Goal: Task Accomplishment & Management: Complete application form

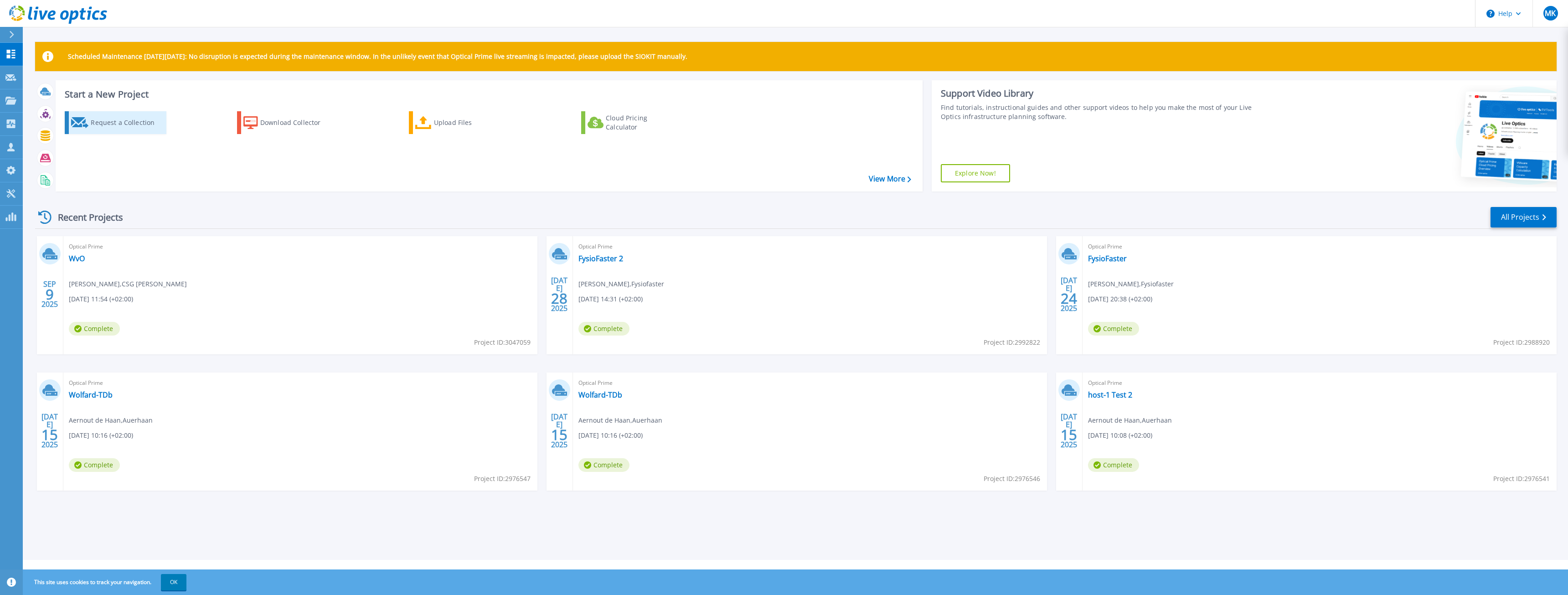
click at [108, 128] on div "Request a Collection" at bounding box center [126, 122] width 73 height 18
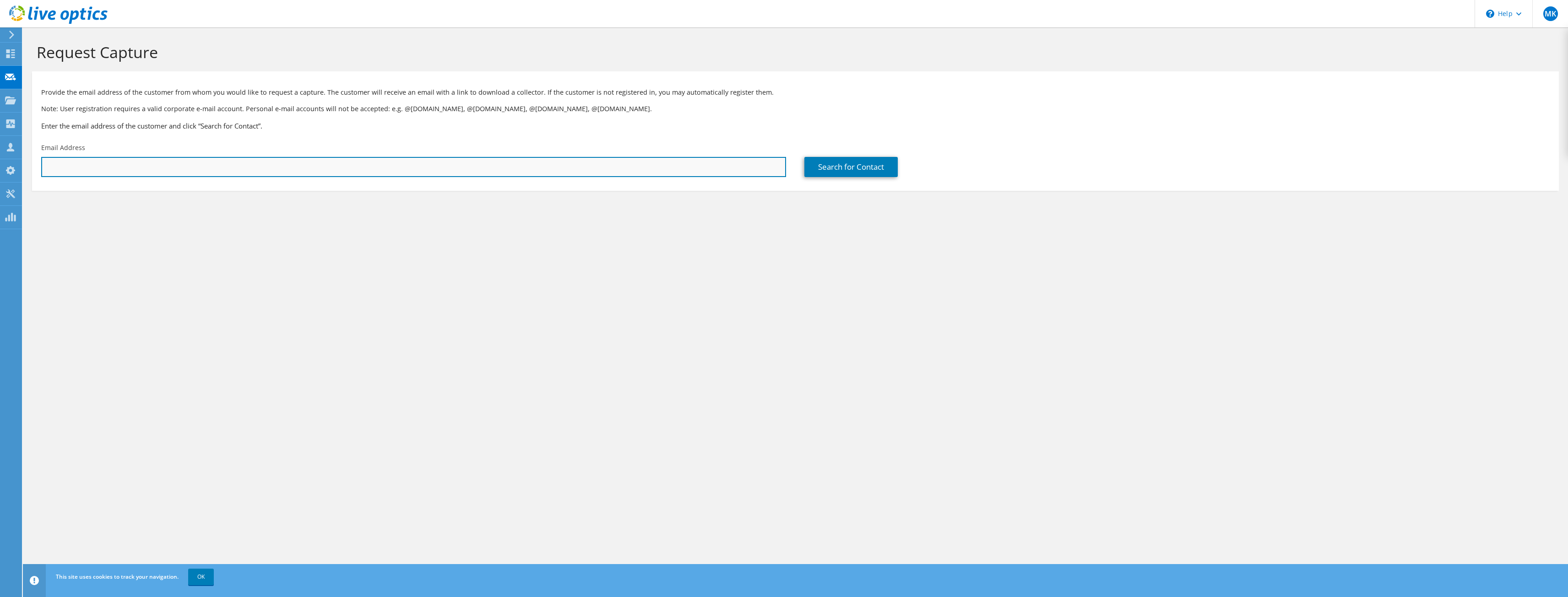
click at [194, 170] on input "text" at bounding box center [414, 166] width 745 height 20
paste input "[PERSON_NAME], A.Z. <[EMAIL_ADDRESS][DOMAIN_NAME]>"
click at [93, 167] on input "[PERSON_NAME], A.Z. <[EMAIL_ADDRESS][DOMAIN_NAME]>" at bounding box center [414, 166] width 745 height 20
type input "azzlatinov@mendelcollege.nl"
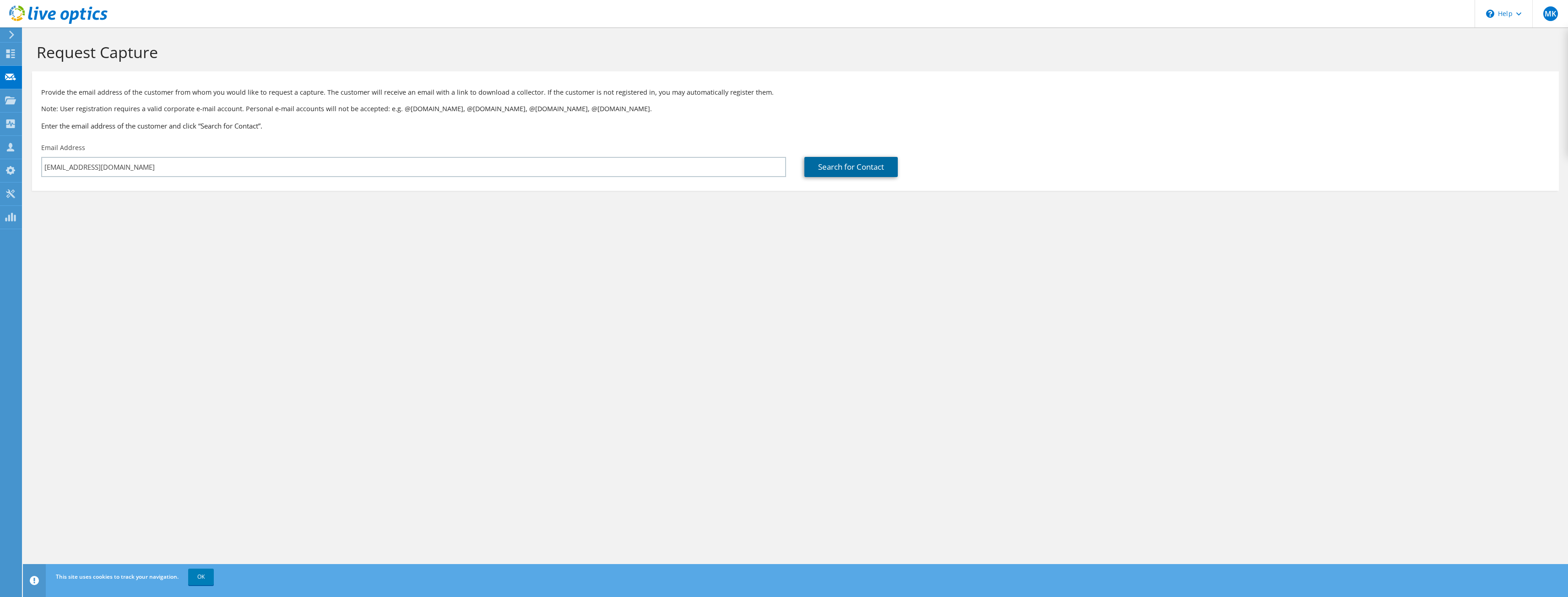
click at [826, 172] on link "Search for Contact" at bounding box center [851, 166] width 94 height 20
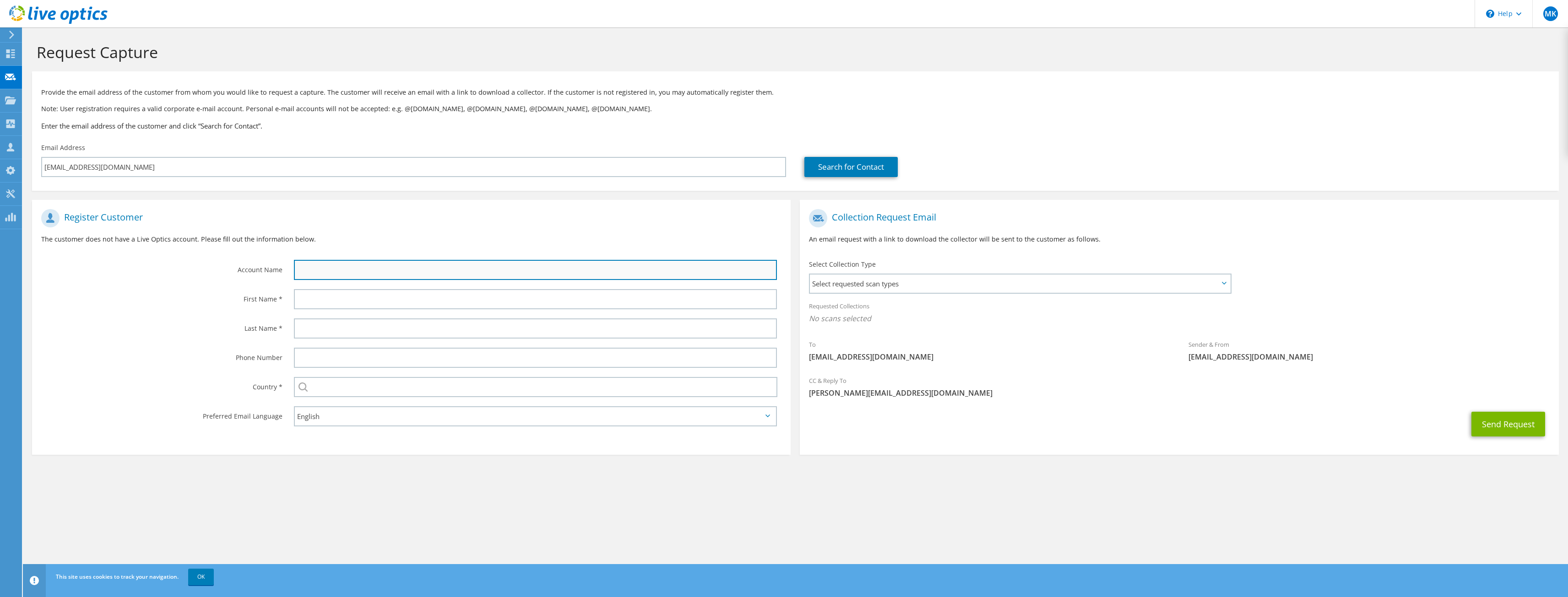
click at [317, 268] on input "text" at bounding box center [535, 269] width 483 height 20
type input "Mendel College"
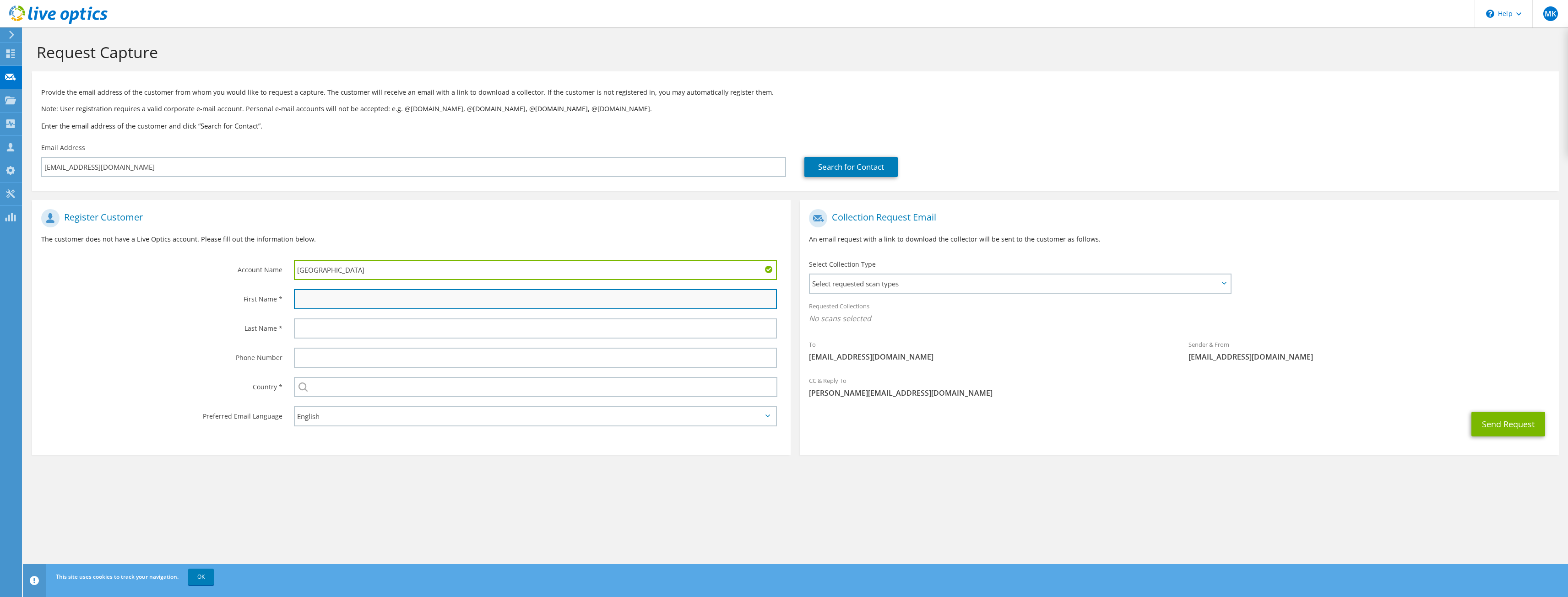
click at [355, 298] on input "text" at bounding box center [535, 298] width 483 height 20
paste input "Alexander Zlatinov"
type input "Alexander Zlatinov"
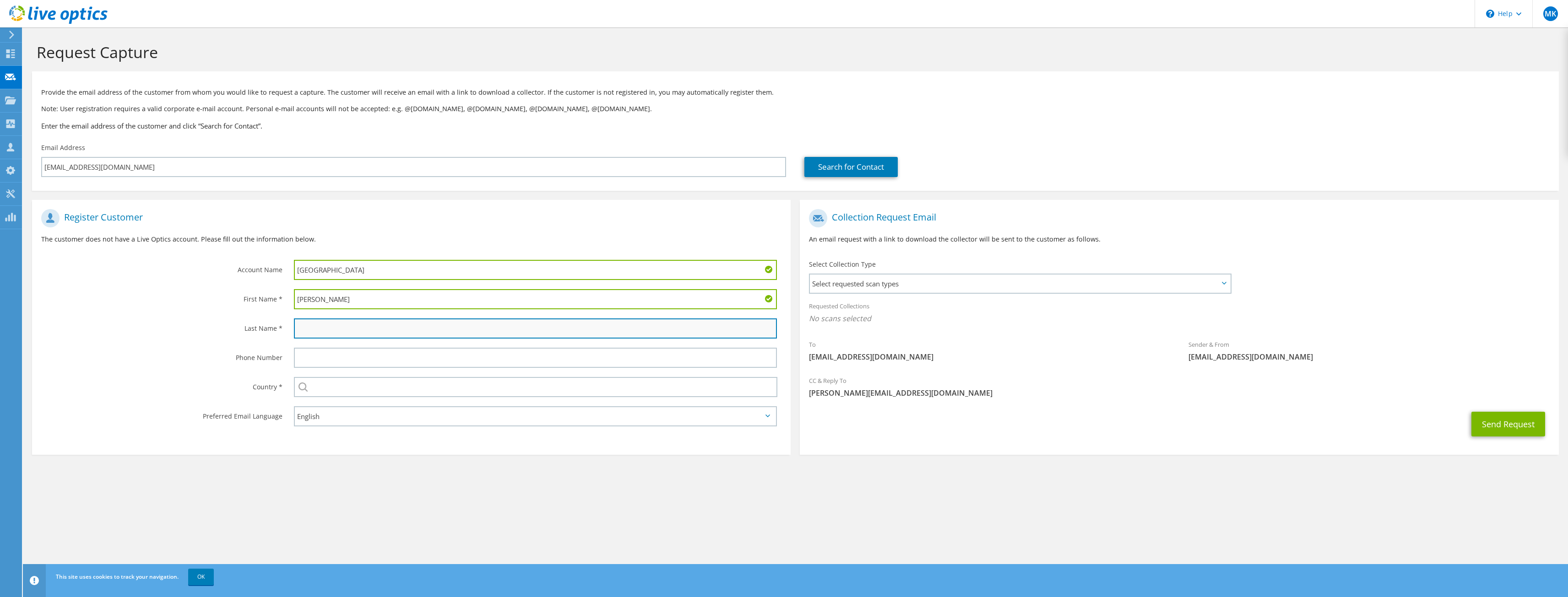
click at [312, 330] on input "text" at bounding box center [535, 328] width 483 height 20
paste input "Alexander Zlatinov"
type input "Alexander Zlatinov"
drag, startPoint x: 332, startPoint y: 299, endPoint x: 401, endPoint y: 305, distance: 69.3
click at [401, 305] on input "Alexander Zlatinov" at bounding box center [535, 298] width 483 height 20
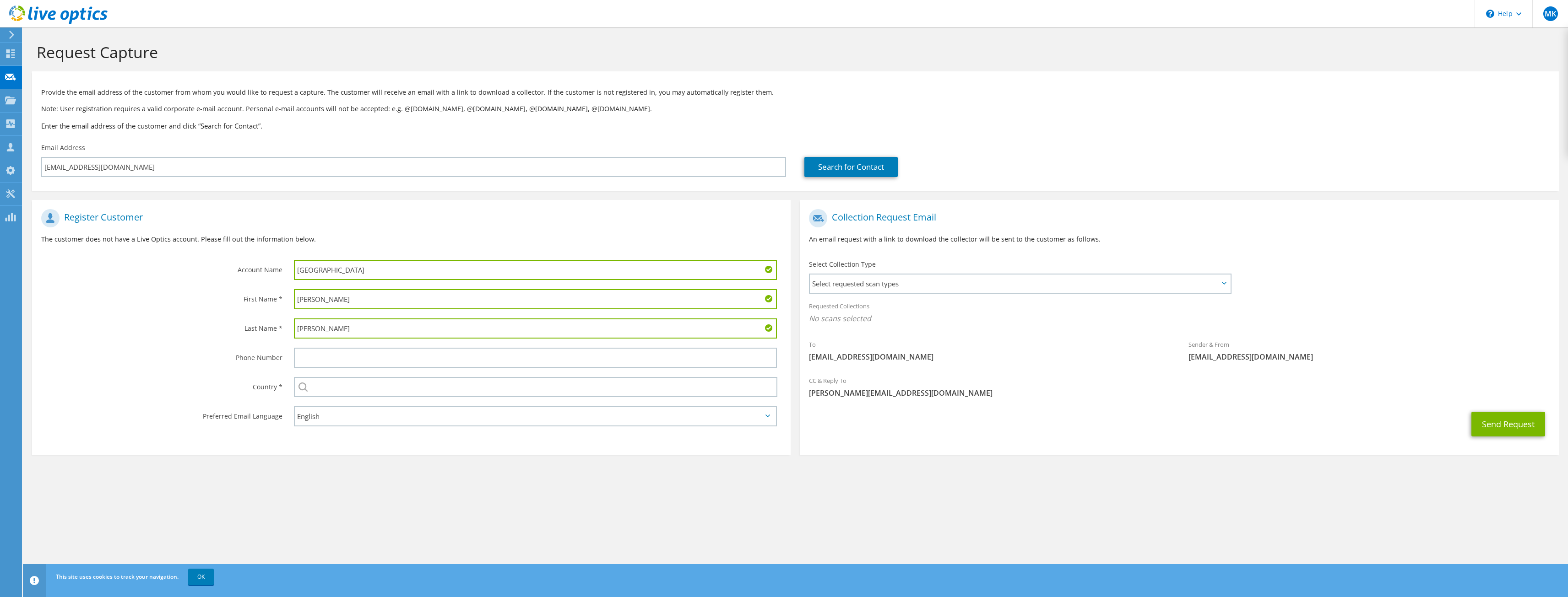
type input "Alexander"
drag, startPoint x: 330, startPoint y: 329, endPoint x: 283, endPoint y: 323, distance: 47.4
click at [283, 323] on div "Last Name * Alexander Zlatinov" at bounding box center [411, 329] width 759 height 29
type input "Zlatinov"
click at [298, 300] on input "Alexander" at bounding box center [535, 298] width 483 height 20
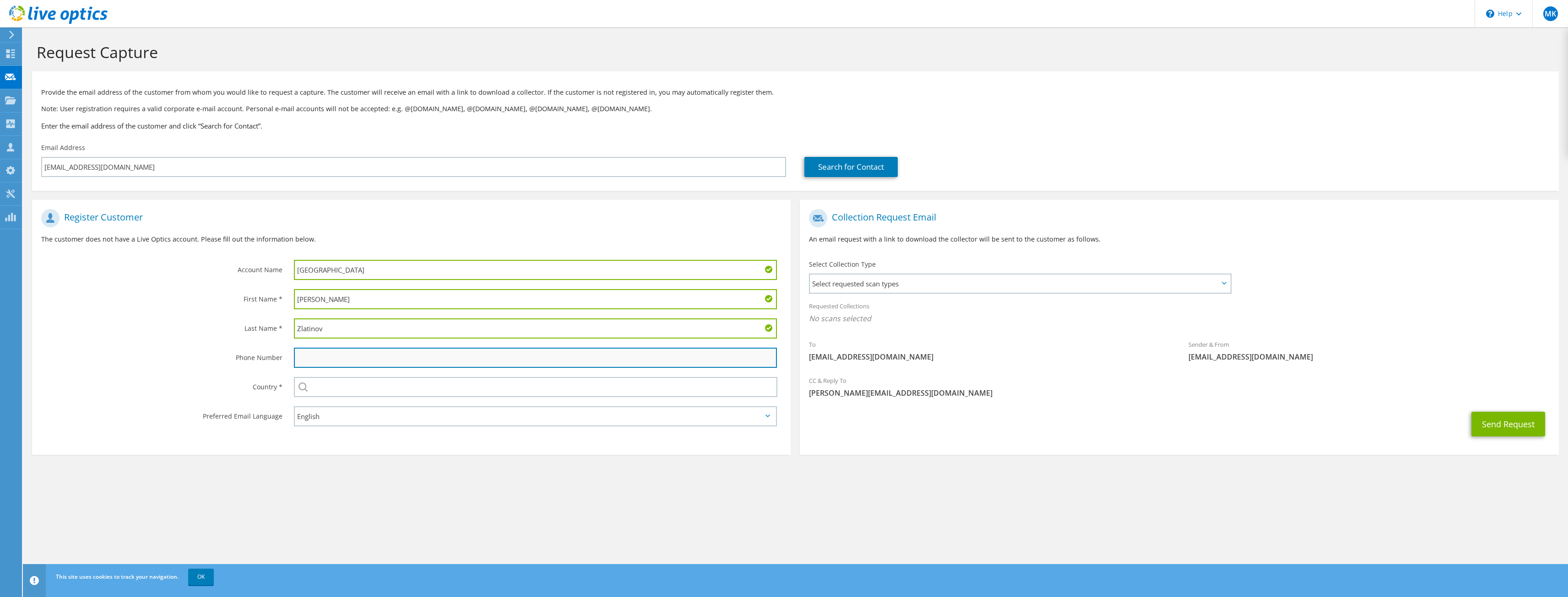
click at [316, 361] on input "text" at bounding box center [535, 357] width 483 height 20
paste input "023 525 8421"
type input "023 525 8421"
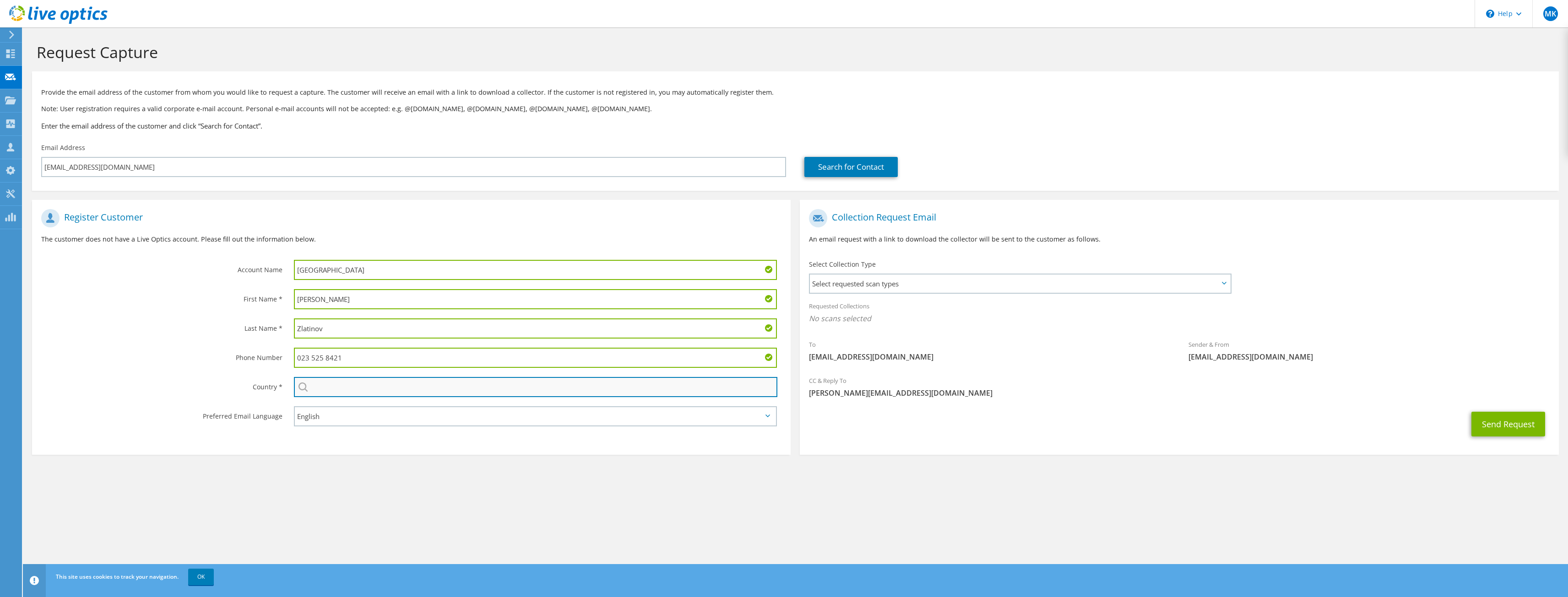
click at [320, 389] on input "text" at bounding box center [535, 387] width 483 height 20
type input "Nederland"
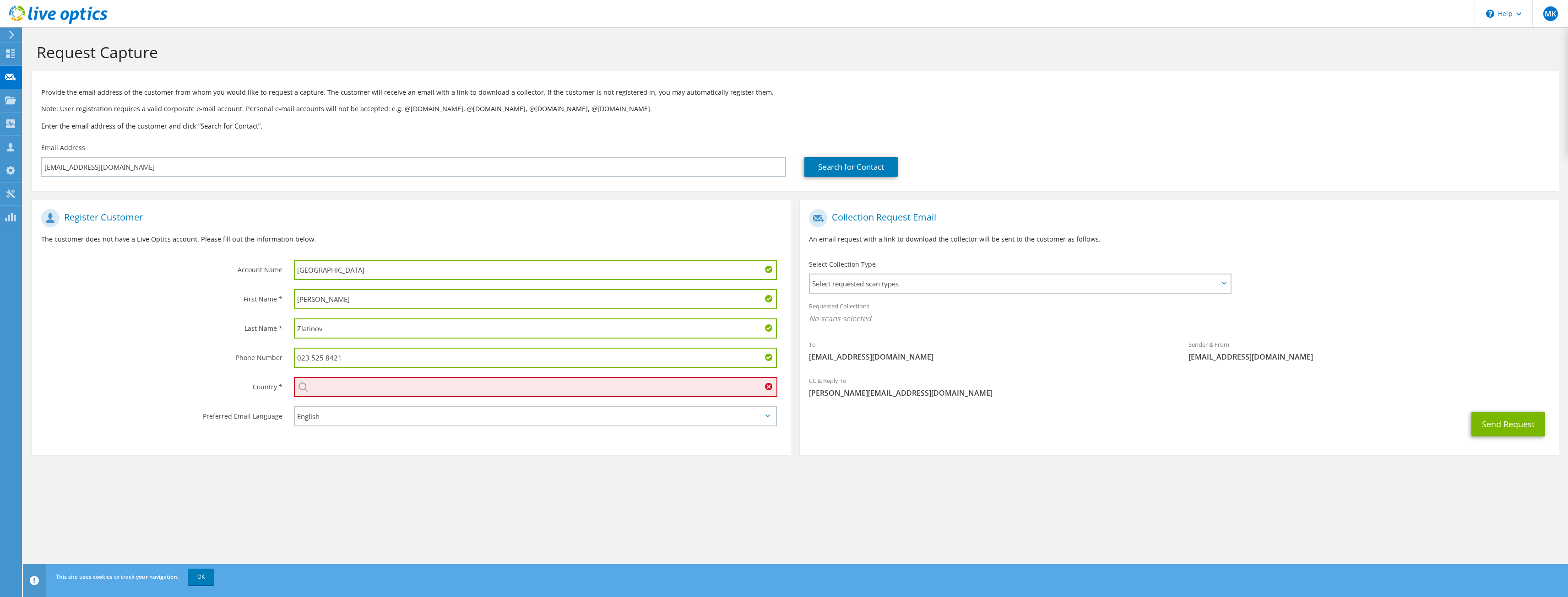
click at [359, 386] on input "text" at bounding box center [535, 387] width 483 height 20
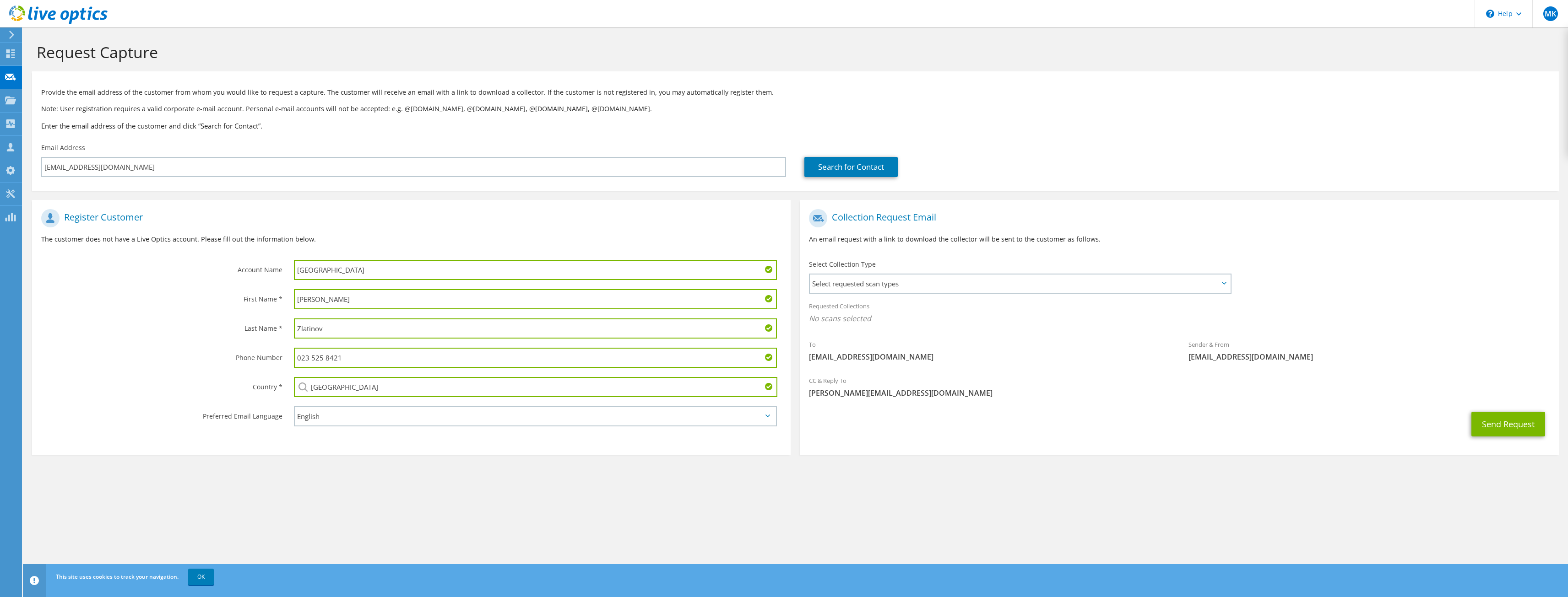
type input "[GEOGRAPHIC_DATA]"
click at [417, 417] on select "English Deutsch Español Français Italiano Polski Português Русский 한국어 中文 日本語" at bounding box center [535, 416] width 483 height 20
click at [857, 284] on span "Select requested scan types" at bounding box center [1020, 283] width 421 height 18
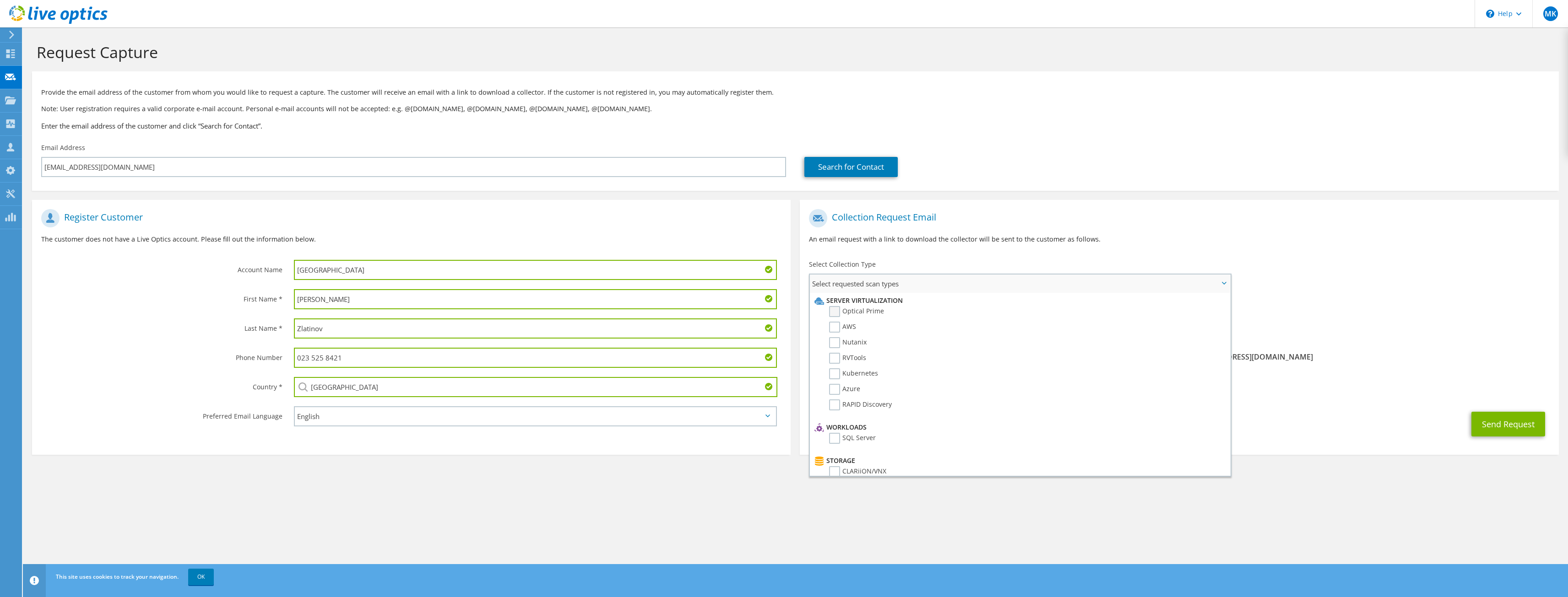
click at [853, 313] on label "Optical Prime" at bounding box center [857, 311] width 55 height 11
click at [0, 0] on input "Optical Prime" at bounding box center [0, 0] width 0 height 0
click at [1376, 374] on div "CC & Reply To mike@itfirst.nl" at bounding box center [1179, 389] width 759 height 32
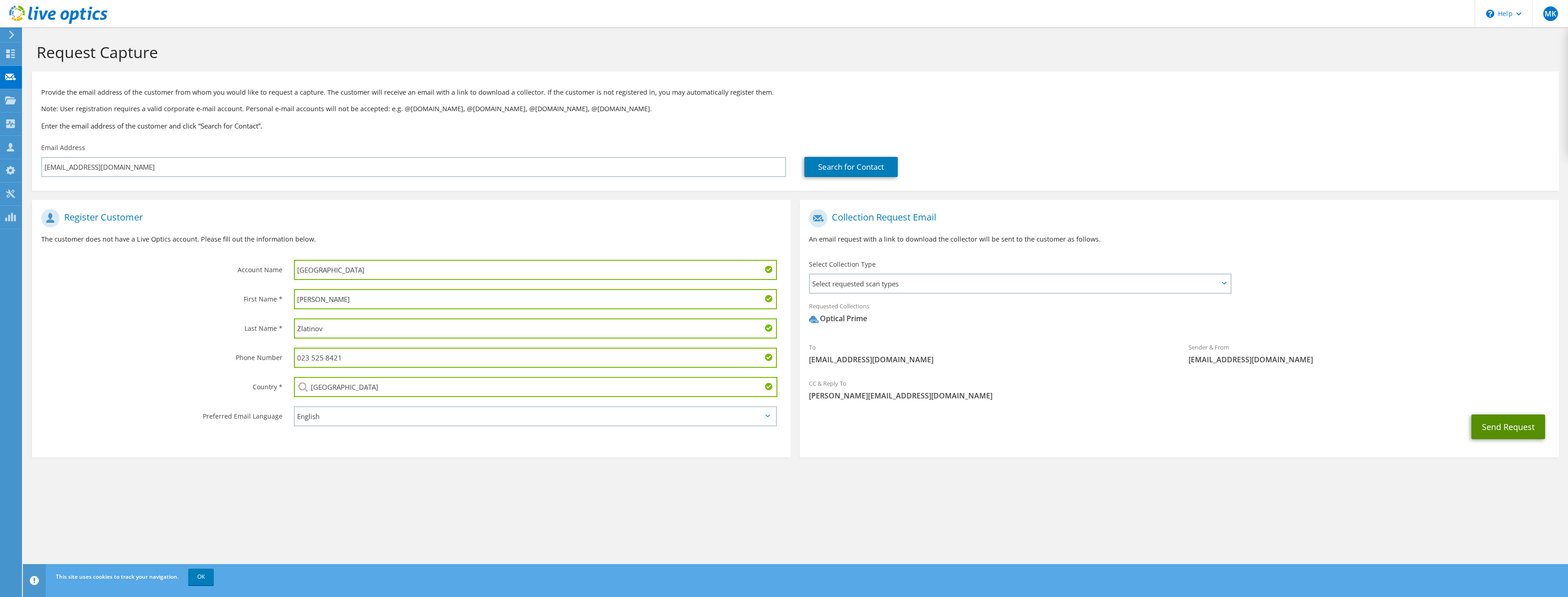
click at [1492, 423] on button "Send Request" at bounding box center [1508, 426] width 74 height 25
